Goal: Use online tool/utility: Utilize a website feature to perform a specific function

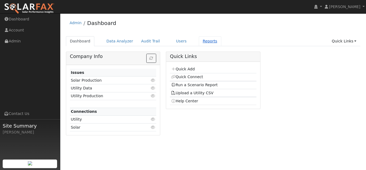
click at [199, 42] on link "Reports" at bounding box center [210, 41] width 23 height 10
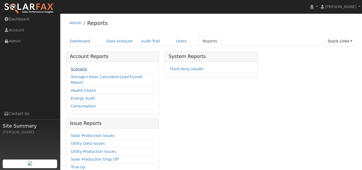
click at [79, 69] on link "Scenario" at bounding box center [79, 69] width 16 height 4
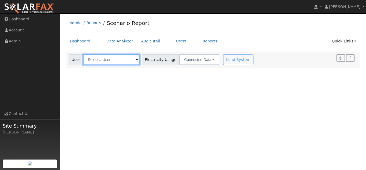
click at [121, 62] on input "text" at bounding box center [111, 59] width 57 height 11
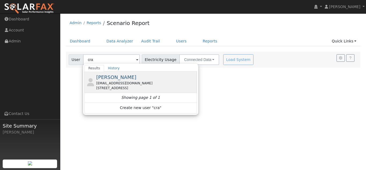
click at [110, 83] on div "[EMAIL_ADDRESS][DOMAIN_NAME]" at bounding box center [145, 83] width 99 height 5
type input "[PERSON_NAME]"
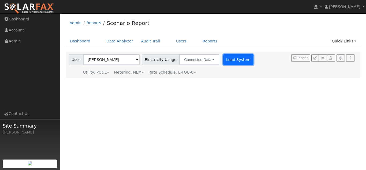
click at [233, 57] on button "Load System" at bounding box center [238, 59] width 31 height 11
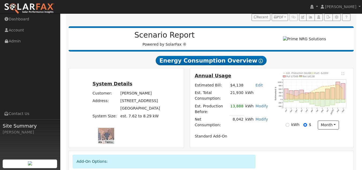
scroll to position [122, 0]
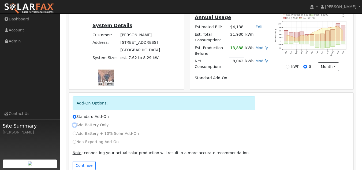
click at [76, 123] on input "Add Battery Only" at bounding box center [75, 125] width 4 height 4
radio input "true"
radio input "false"
click at [163, 114] on div "Standard Add-On" at bounding box center [211, 118] width 283 height 8
click at [85, 161] on button "Continue" at bounding box center [84, 165] width 23 height 9
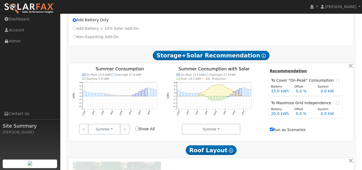
scroll to position [249, 0]
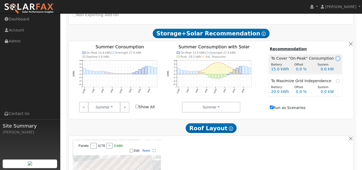
click at [336, 57] on input "radio" at bounding box center [338, 59] width 4 height 4
radio input "true"
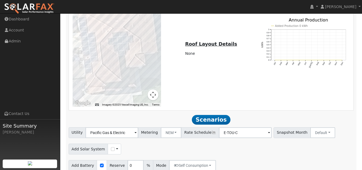
scroll to position [409, 0]
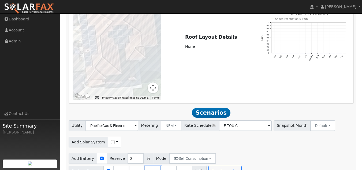
click at [161, 165] on input "15" at bounding box center [153, 170] width 16 height 11
type input "13.5"
click at [275, 163] on div "Add Battery Reserve 0 % Mode Self Consumption Self Consumption Peak Savings Bac…" at bounding box center [211, 163] width 287 height 25
click at [193, 165] on input "180" at bounding box center [184, 170] width 16 height 11
type input "1"
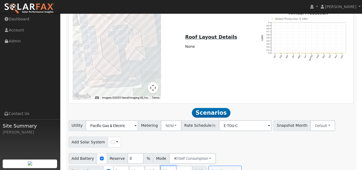
click at [177, 165] on input "20" at bounding box center [169, 170] width 16 height 11
type input "2"
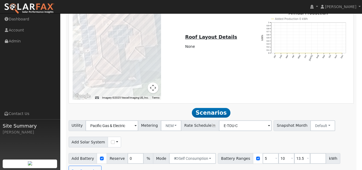
click at [313, 135] on div "Add Solar System Use CSV Data" at bounding box center [211, 141] width 287 height 13
click at [93, 165] on button "Run Scenarios" at bounding box center [85, 170] width 33 height 11
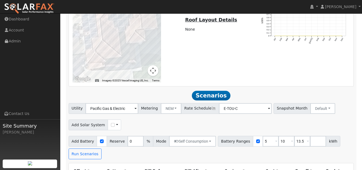
scroll to position [427, 0]
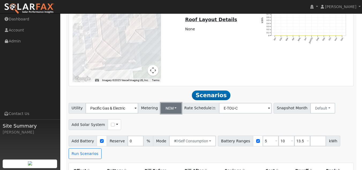
click at [171, 103] on button "NEM" at bounding box center [171, 108] width 21 height 11
click at [169, 116] on link "NEM" at bounding box center [174, 120] width 37 height 8
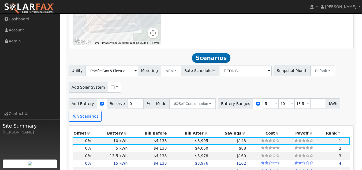
scroll to position [466, 0]
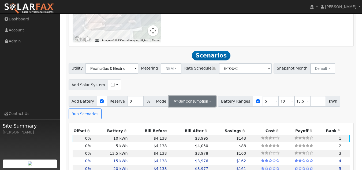
click at [206, 96] on button "Self Consumption" at bounding box center [192, 101] width 47 height 11
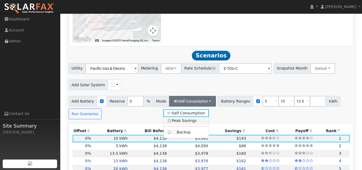
click at [192, 117] on link "Peak Savings" at bounding box center [187, 121] width 46 height 8
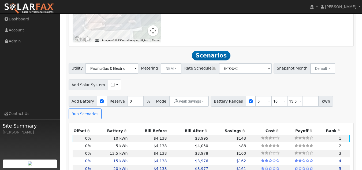
click at [186, 106] on div "Add Battery Reserve 0 % Mode Peak Savings Self Consumption Peak Savings Backup …" at bounding box center [211, 106] width 287 height 25
click at [82, 108] on button "Run Scenarios" at bounding box center [85, 113] width 33 height 11
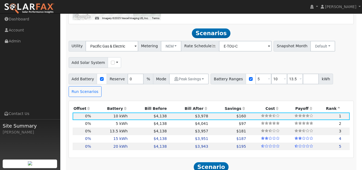
click at [201, 78] on div "Add Battery Reserve 0 % Mode Peak Savings Self Consumption Peak Savings Backup …" at bounding box center [211, 84] width 287 height 25
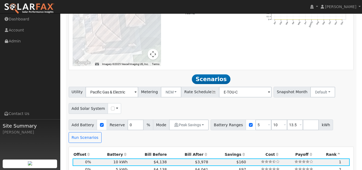
scroll to position [443, 0]
click at [268, 90] on span at bounding box center [269, 93] width 2 height 6
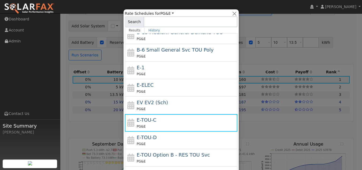
scroll to position [0, 0]
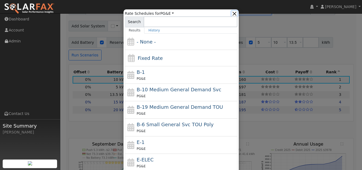
click at [237, 12] on button "button" at bounding box center [235, 14] width 6 height 6
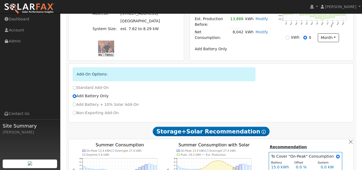
scroll to position [151, 0]
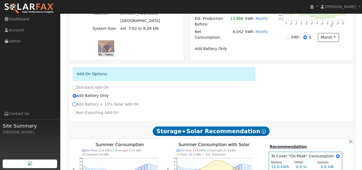
click at [73, 102] on input "Add Battery + 10% Solar Add-On" at bounding box center [75, 104] width 4 height 4
radio input "true"
radio input "false"
checkbox input "true"
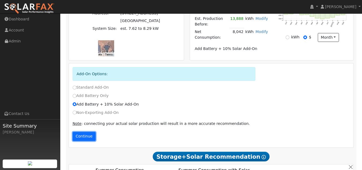
click at [87, 132] on button "Continue" at bounding box center [84, 136] width 23 height 9
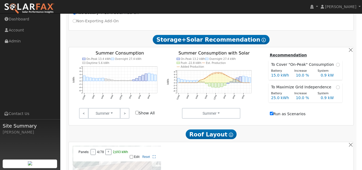
scroll to position [249, 0]
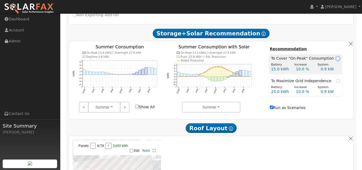
click at [336, 57] on input "radio" at bounding box center [338, 59] width 4 height 4
radio input "true"
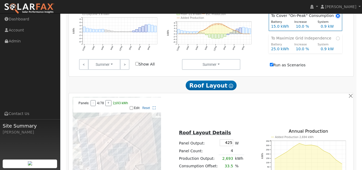
scroll to position [292, 0]
click at [109, 100] on button "+" at bounding box center [108, 103] width 6 height 6
click at [93, 100] on button "-" at bounding box center [93, 103] width 5 height 6
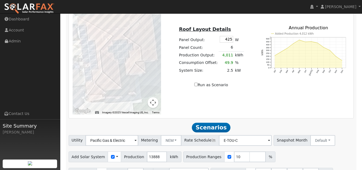
scroll to position [395, 0]
drag, startPoint x: 153, startPoint y: 144, endPoint x: 140, endPoint y: 145, distance: 13.7
click at [140, 151] on div "Add Solar System Use CSV Data Production 13888 kWh" at bounding box center [125, 156] width 113 height 11
type input "4000"
drag, startPoint x: 292, startPoint y: 148, endPoint x: 282, endPoint y: 144, distance: 10.3
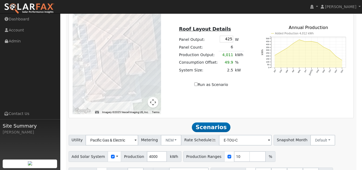
click at [282, 149] on div "Add Solar System Use CSV Data Production 4000 kWh Production Ranges 10 %" at bounding box center [211, 155] width 287 height 13
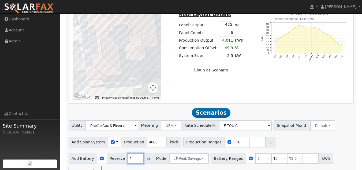
click at [135, 153] on input "1" at bounding box center [136, 158] width 16 height 11
click at [135, 153] on input "2" at bounding box center [136, 158] width 16 height 11
click at [135, 153] on input "3" at bounding box center [136, 158] width 16 height 11
click at [135, 153] on input "4" at bounding box center [136, 158] width 16 height 11
click at [135, 153] on input "5" at bounding box center [136, 158] width 16 height 11
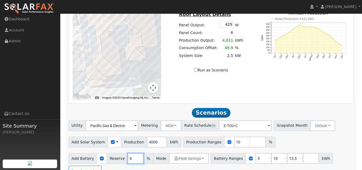
click at [135, 153] on input "6" at bounding box center [136, 158] width 16 height 11
click at [135, 153] on input "7" at bounding box center [136, 158] width 16 height 11
click at [135, 153] on input "8" at bounding box center [136, 158] width 16 height 11
click at [135, 153] on input "9" at bounding box center [136, 158] width 16 height 11
type input "10"
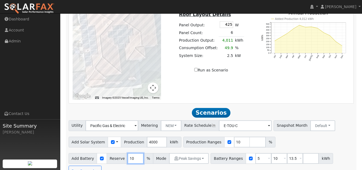
click at [135, 153] on input "10" at bounding box center [136, 158] width 16 height 11
click at [148, 157] on div "Add Battery Reserve 10 % Mode Peak Savings Self Consumption Peak Savings Backup…" at bounding box center [211, 163] width 287 height 25
click at [86, 165] on button "Run Scenarios" at bounding box center [85, 170] width 33 height 11
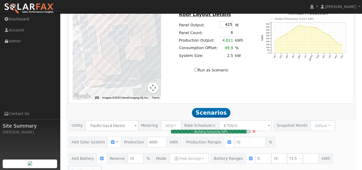
type input "0.9"
type input "$33,000"
type input "$10,733"
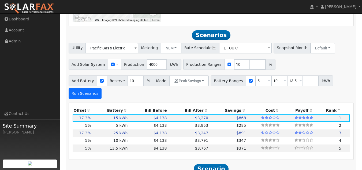
scroll to position [489, 0]
